Goal: Transaction & Acquisition: Purchase product/service

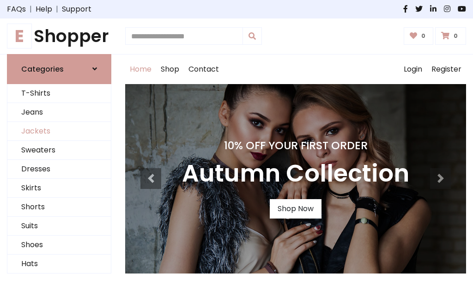
click at [59, 131] on link "Jackets" at bounding box center [59, 131] width 104 height 19
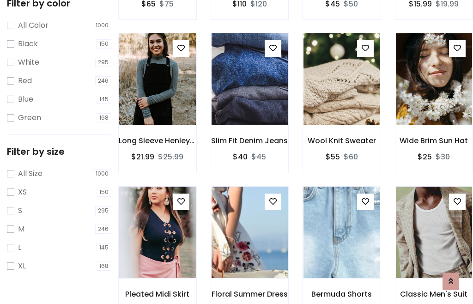
scroll to position [47, 0]
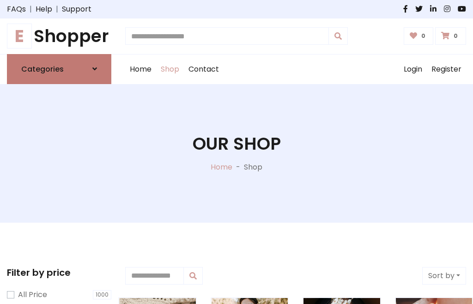
click at [59, 69] on h6 "Categories" at bounding box center [42, 69] width 43 height 9
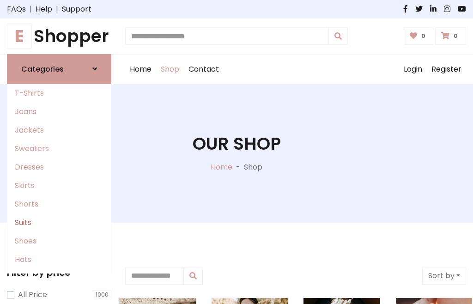
click at [59, 222] on link "Suits" at bounding box center [59, 223] width 104 height 18
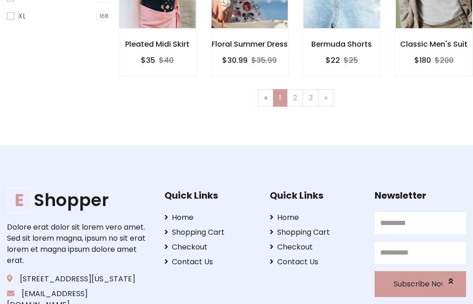
scroll to position [47, 0]
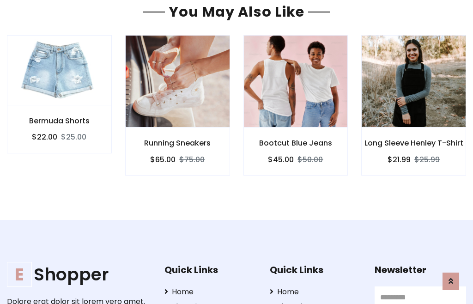
scroll to position [781, 0]
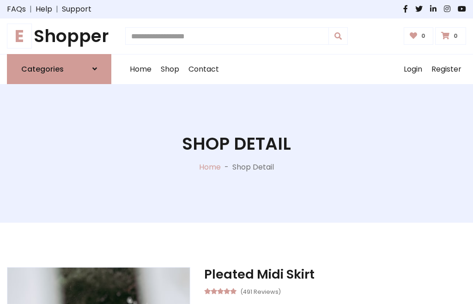
scroll to position [863, 0]
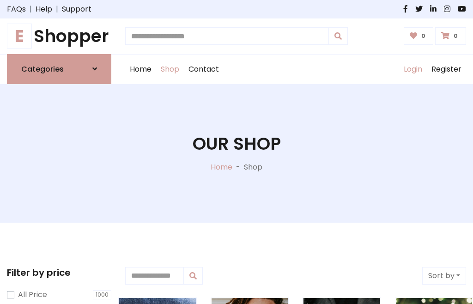
click at [413, 69] on link "Login" at bounding box center [413, 70] width 28 height 30
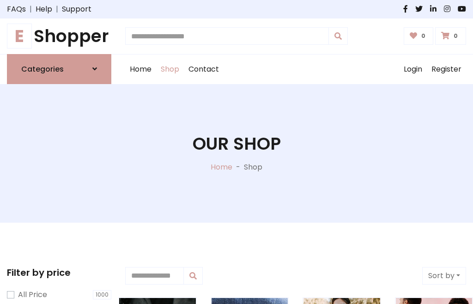
scroll to position [47, 0]
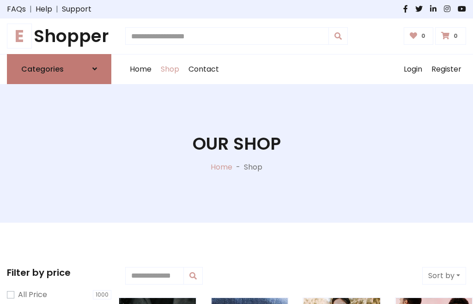
click at [95, 69] on icon at bounding box center [94, 68] width 5 height 7
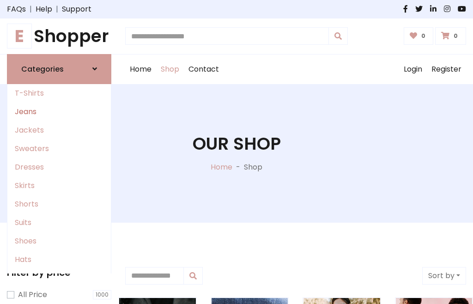
click at [59, 111] on link "Jeans" at bounding box center [59, 112] width 104 height 18
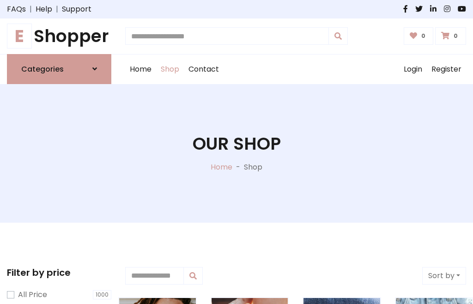
scroll to position [47, 0]
